Goal: Obtain resource: Download file/media

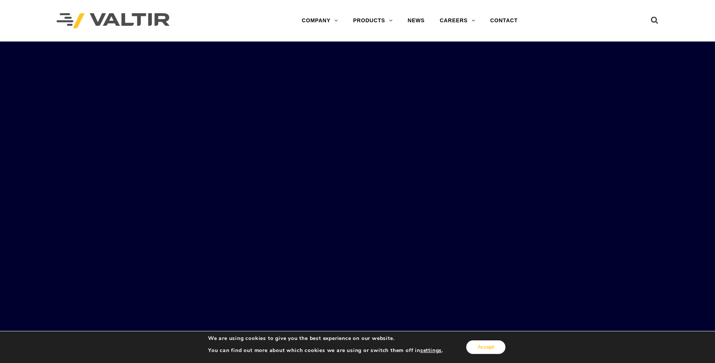
click at [493, 343] on button "Accept" at bounding box center [485, 347] width 39 height 14
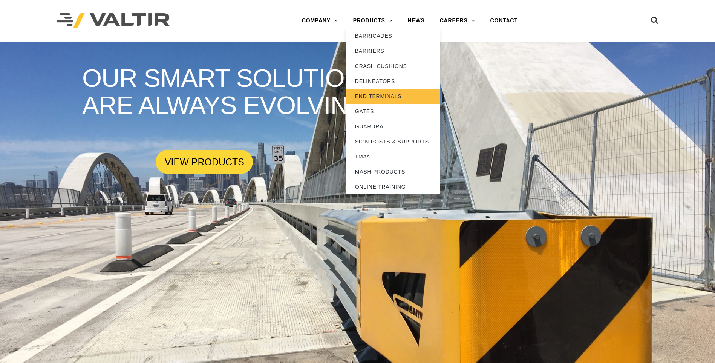
click at [369, 98] on link "END TERMINALS" at bounding box center [393, 96] width 94 height 15
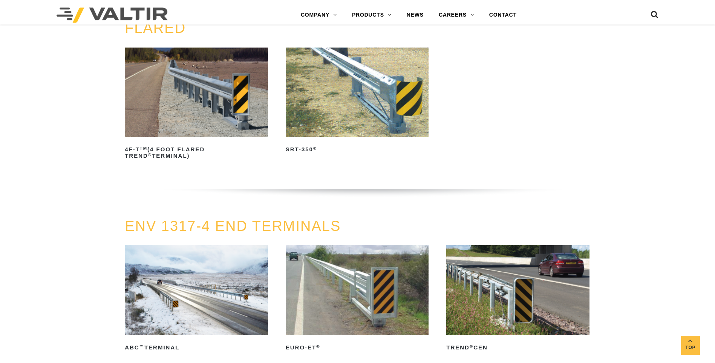
scroll to position [678, 0]
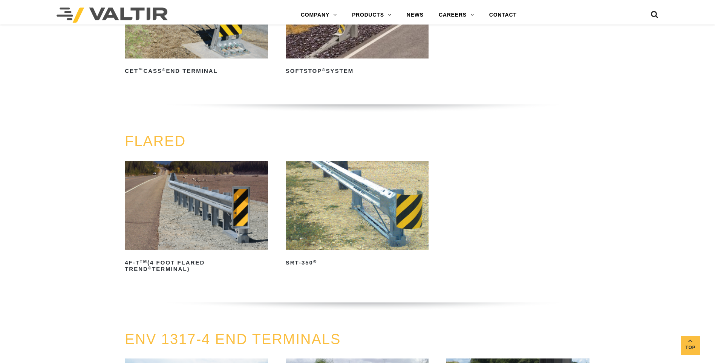
click at [352, 185] on img at bounding box center [357, 205] width 143 height 89
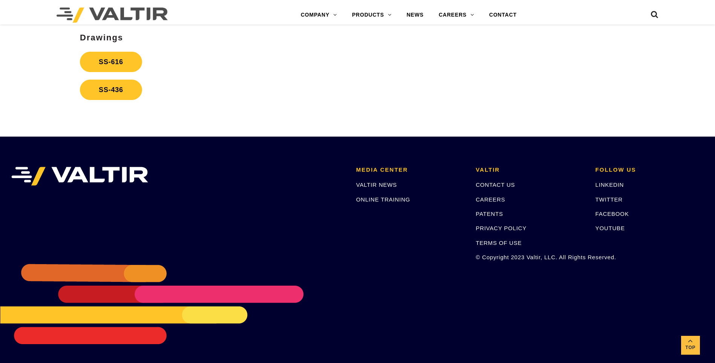
scroll to position [1280, 0]
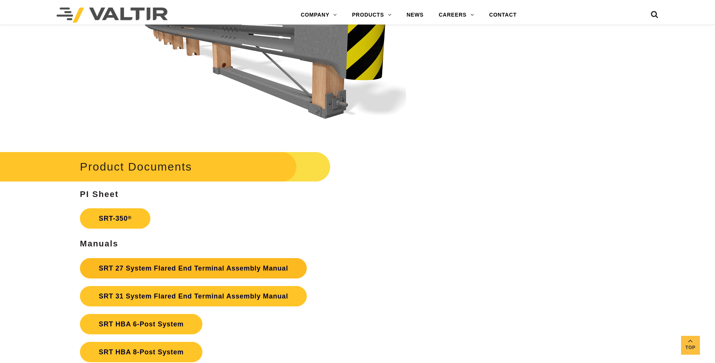
click at [177, 270] on link "SRT 27 System Flared End Terminal Assembly Manual" at bounding box center [193, 268] width 227 height 20
